Goal: Transaction & Acquisition: Book appointment/travel/reservation

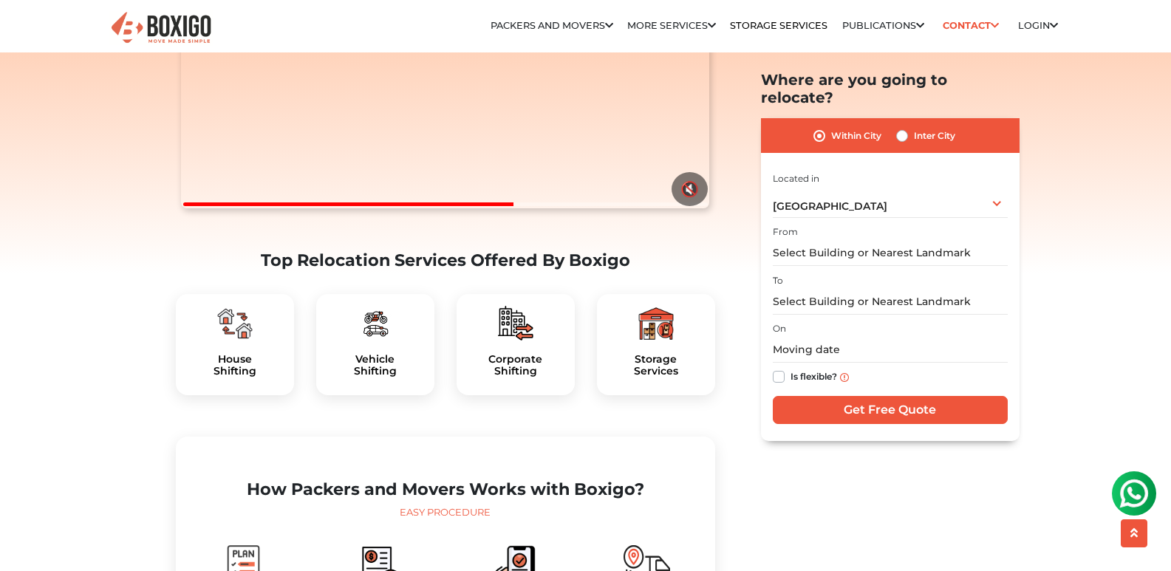
scroll to position [369, 0]
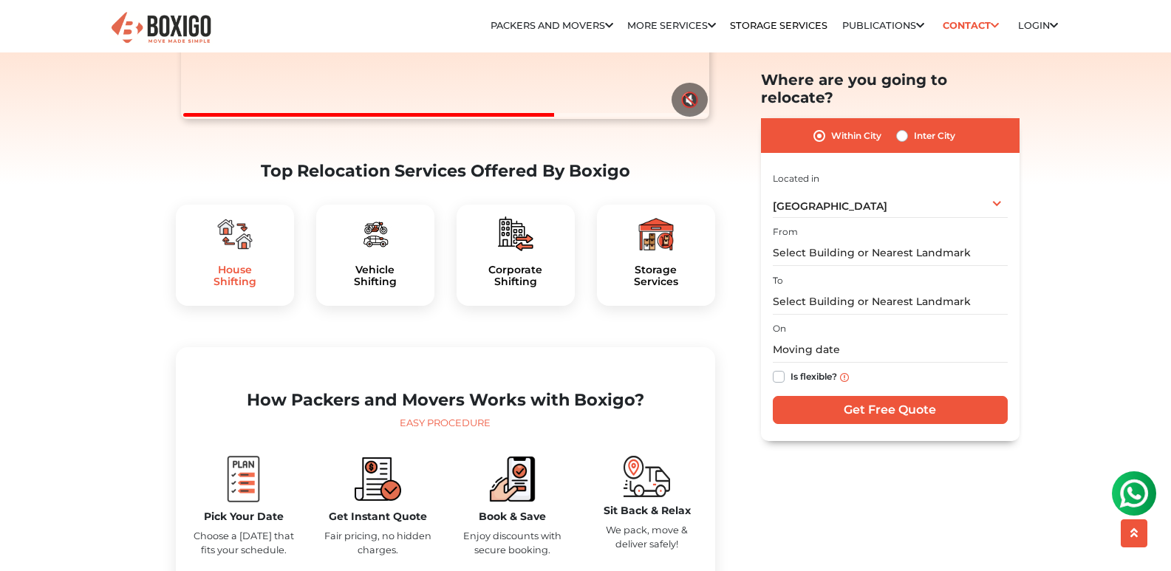
click at [232, 289] on h5 "House Shifting" at bounding box center [235, 276] width 95 height 25
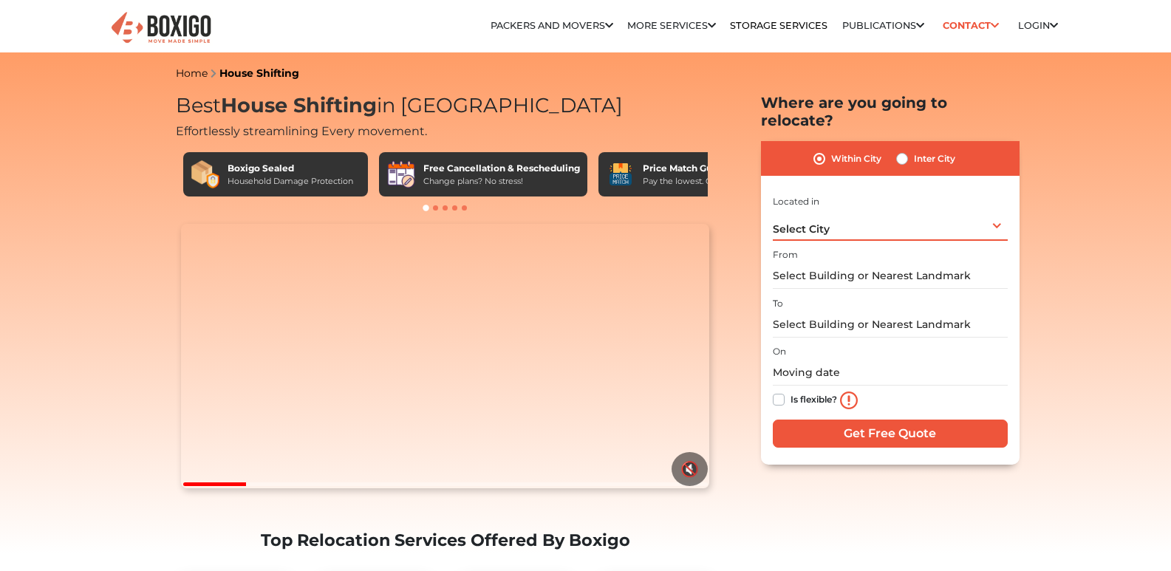
click at [996, 210] on div "Select City Select City Bangalore Bengaluru Bhopal Bhubaneswar Chennai Coimbato…" at bounding box center [890, 225] width 235 height 31
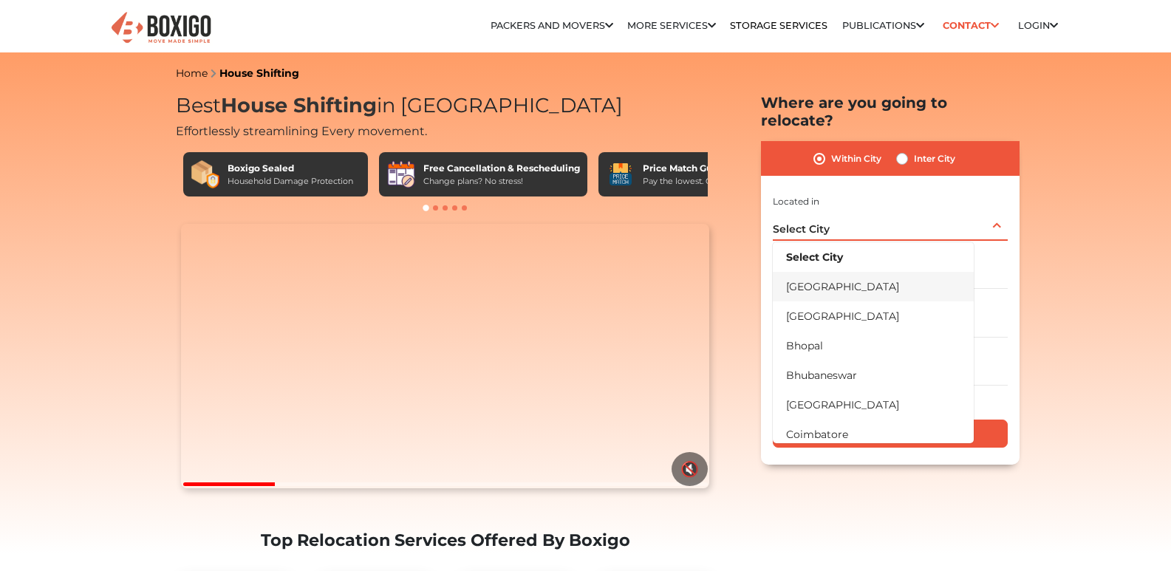
click at [839, 272] on li "[GEOGRAPHIC_DATA]" at bounding box center [873, 287] width 201 height 30
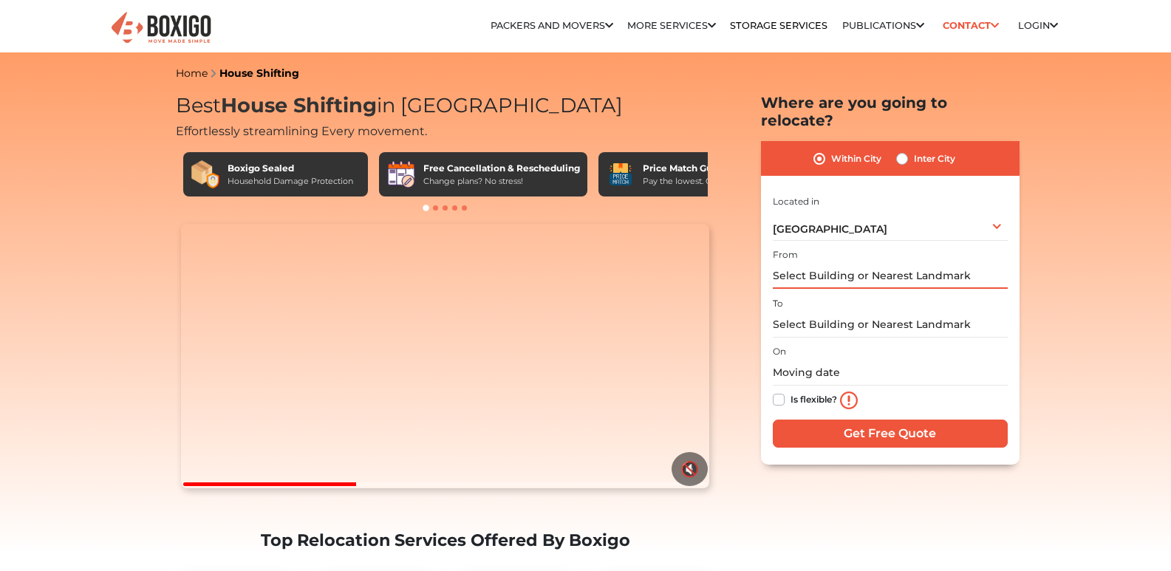
click at [819, 263] on input "text" at bounding box center [890, 276] width 235 height 26
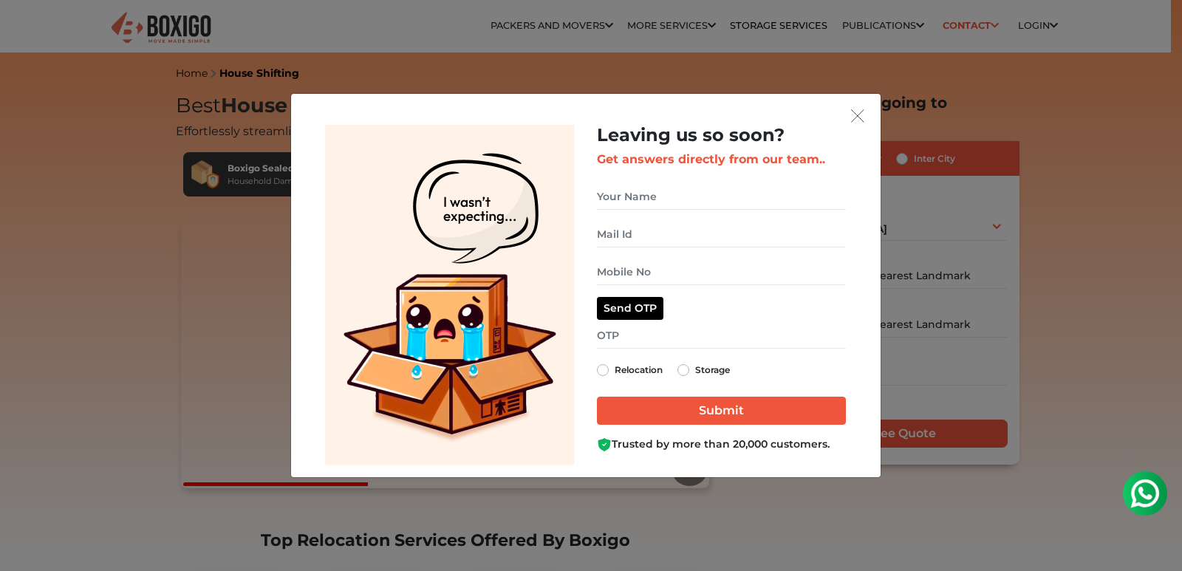
click at [600, 27] on div "Leaving us so soon? Get answers directly from our team.. Relocation Storage" at bounding box center [591, 285] width 1182 height 571
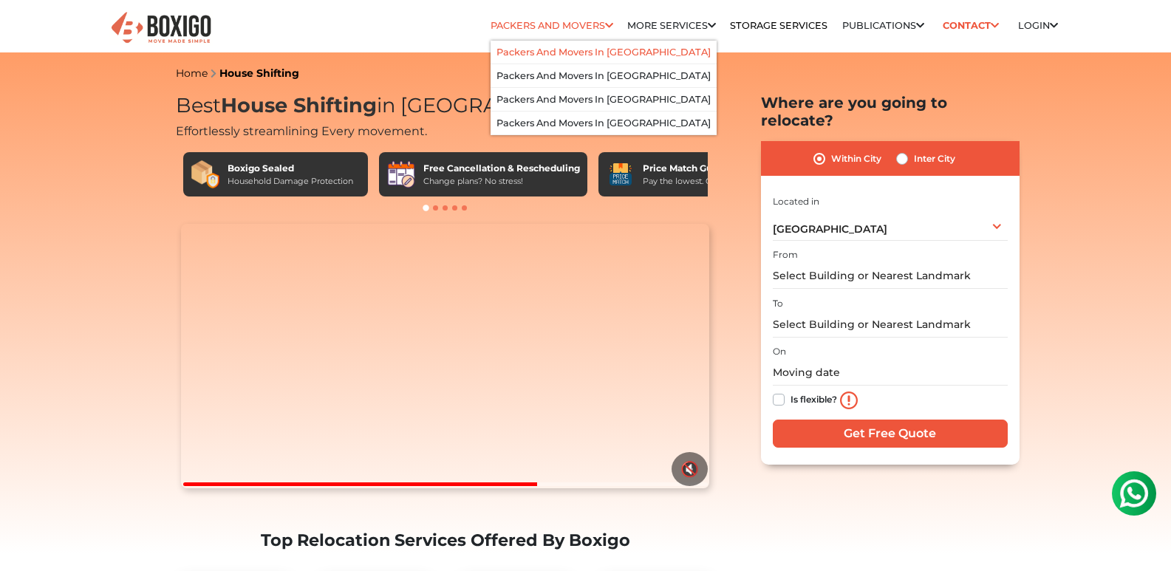
click at [580, 57] on link "Packers and Movers in [GEOGRAPHIC_DATA]" at bounding box center [603, 52] width 214 height 11
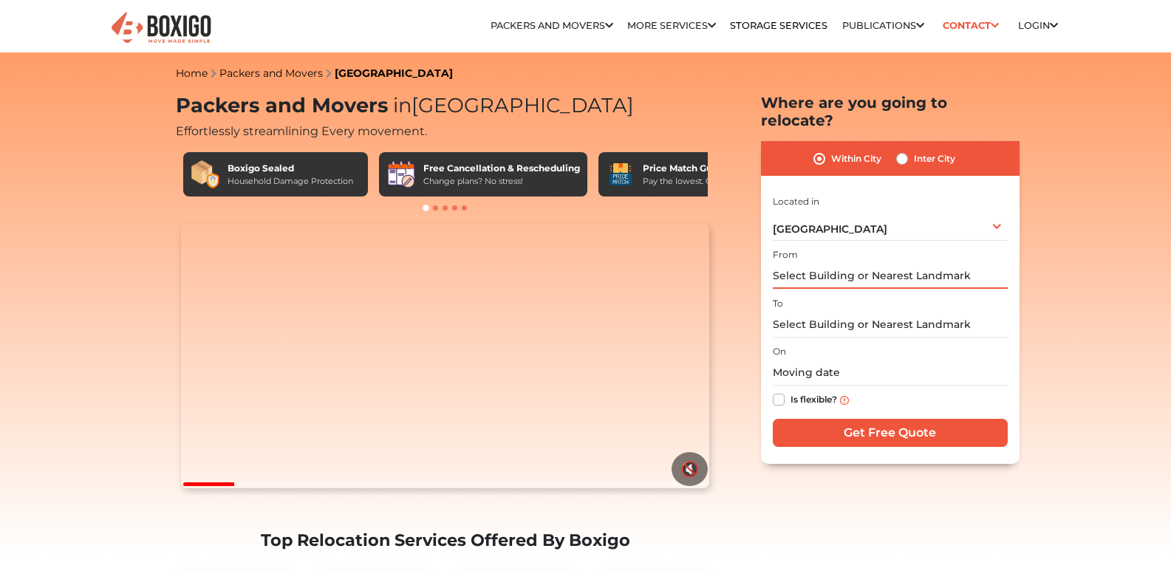
click at [890, 263] on input "text" at bounding box center [890, 276] width 235 height 26
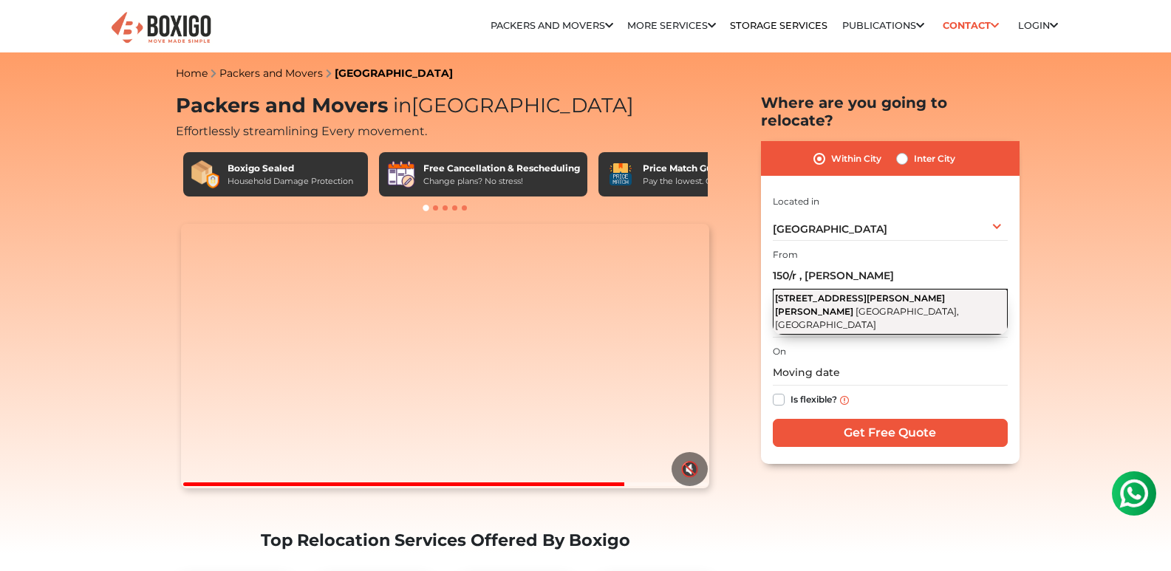
click at [898, 293] on span "[STREET_ADDRESS][PERSON_NAME][PERSON_NAME]" at bounding box center [860, 305] width 170 height 24
type input "[STREET_ADDRESS][PERSON_NAME][PERSON_NAME]"
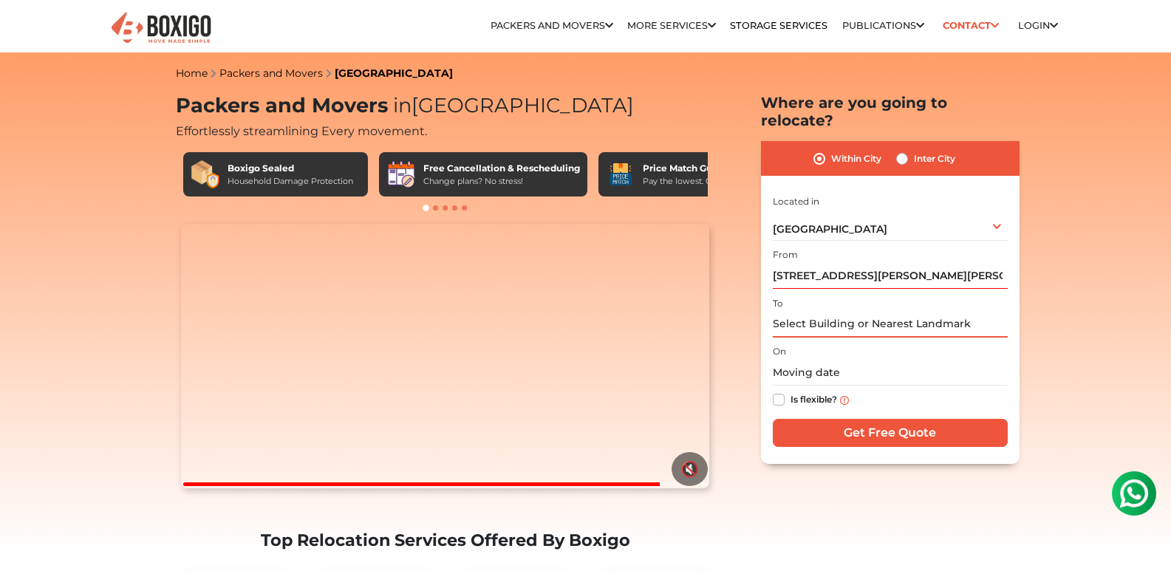
click at [920, 312] on input "text" at bounding box center [890, 325] width 235 height 26
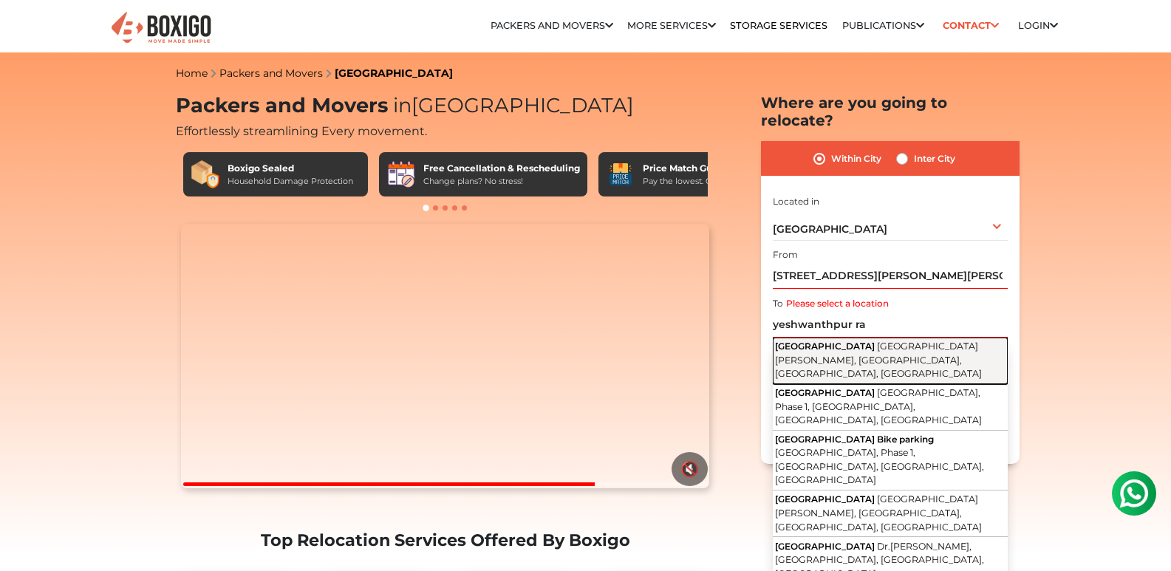
click at [903, 344] on span "[GEOGRAPHIC_DATA][PERSON_NAME], [GEOGRAPHIC_DATA], [GEOGRAPHIC_DATA], [GEOGRAPH…" at bounding box center [878, 360] width 207 height 38
type input "[GEOGRAPHIC_DATA], [GEOGRAPHIC_DATA][PERSON_NAME], [GEOGRAPHIC_DATA], [GEOGRAPH…"
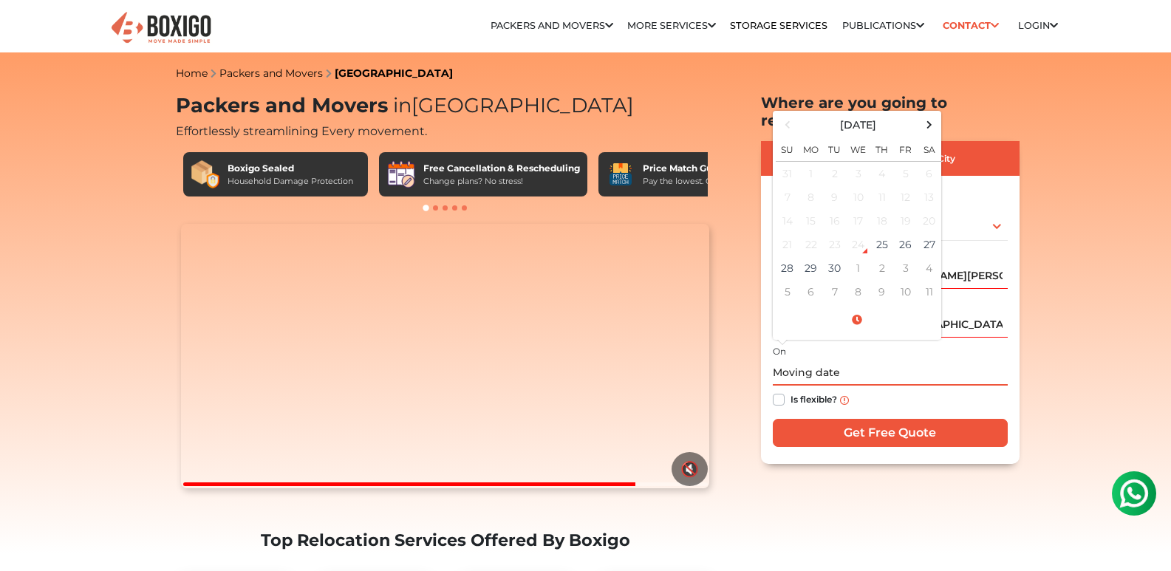
click at [840, 361] on input "text" at bounding box center [890, 373] width 235 height 26
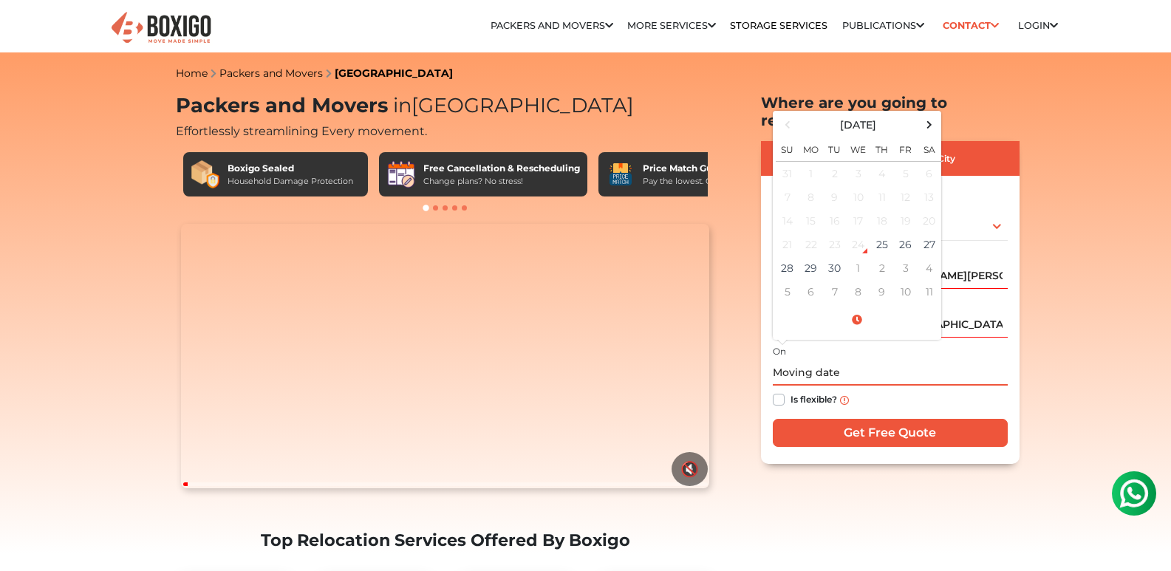
click at [865, 233] on td "24" at bounding box center [858, 245] width 24 height 24
click at [879, 233] on td "25" at bounding box center [882, 245] width 24 height 24
type input "[DATE] 3:30 PM"
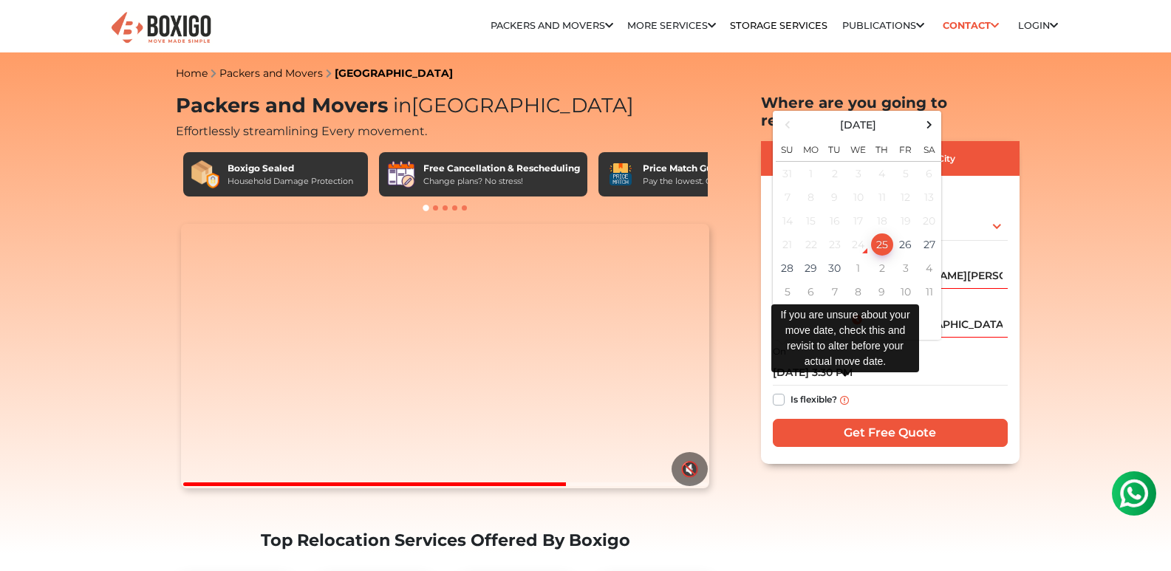
click at [846, 396] on img at bounding box center [844, 400] width 9 height 9
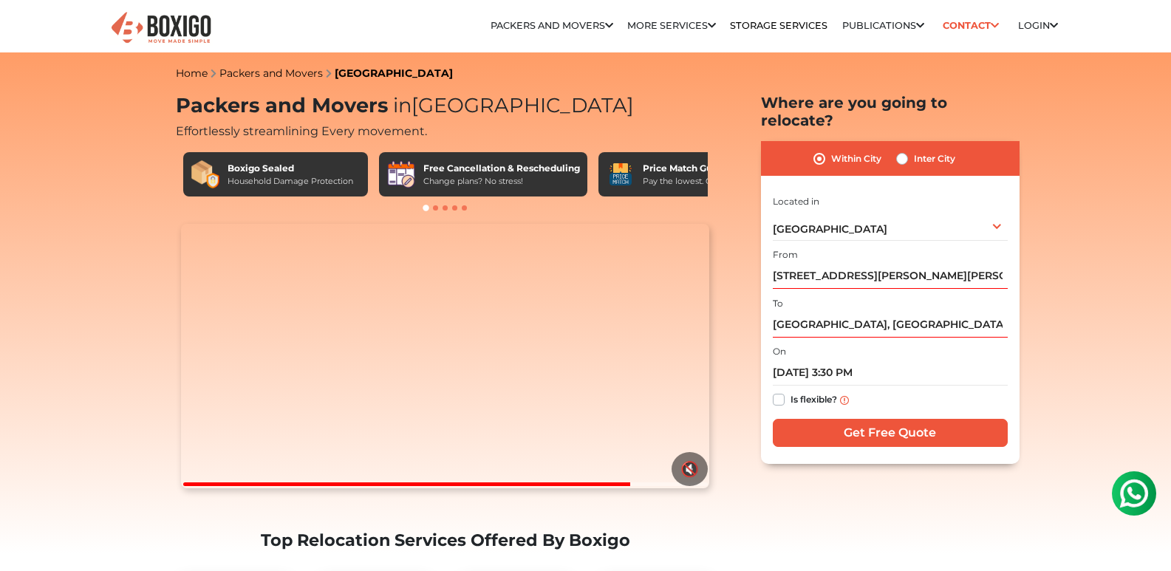
click at [790, 391] on label "Is flexible?" at bounding box center [813, 399] width 47 height 16
click at [779, 391] on input "Is flexible?" at bounding box center [779, 398] width 12 height 15
click at [790, 391] on label "Is flexible?" at bounding box center [813, 399] width 47 height 16
click at [779, 391] on input "Is flexible?" at bounding box center [779, 398] width 12 height 15
checkbox input "false"
